Goal: Download file/media

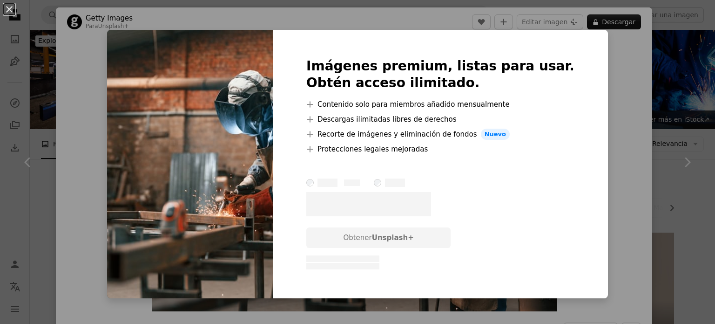
scroll to position [1143, 0]
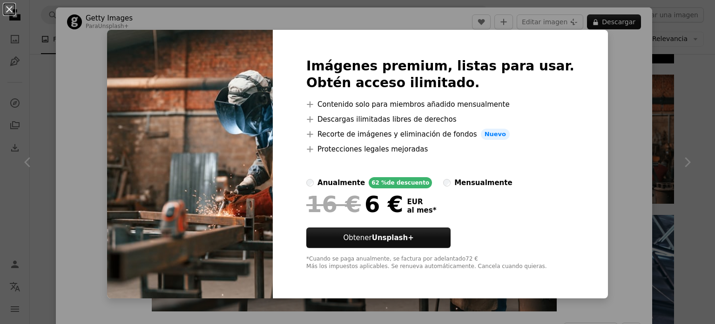
click at [598, 76] on div "An X shape Imágenes premium, listas para usar. Obtén acceso ilimitado. A plus s…" at bounding box center [357, 162] width 715 height 324
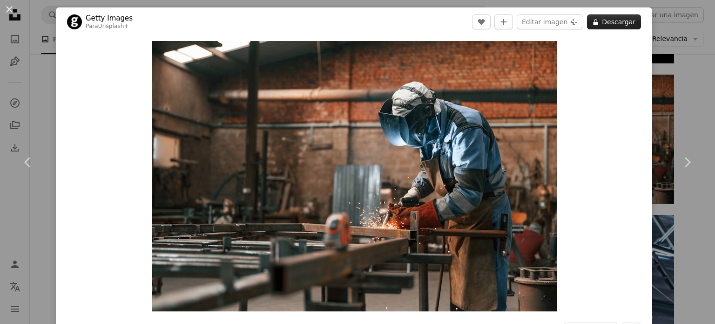
click at [612, 21] on button "A lock Descargar" at bounding box center [614, 21] width 54 height 15
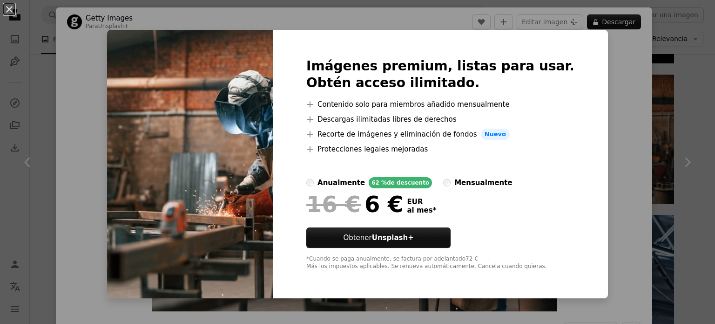
click at [608, 89] on div "An X shape Imágenes premium, listas para usar. Obtén acceso ilimitado. A plus s…" at bounding box center [357, 162] width 715 height 324
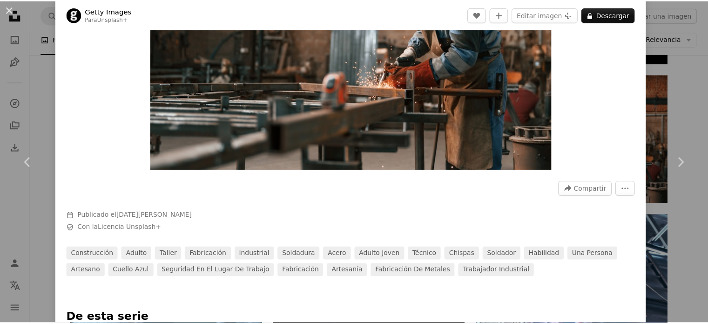
scroll to position [128, 0]
